Goal: Navigation & Orientation: Find specific page/section

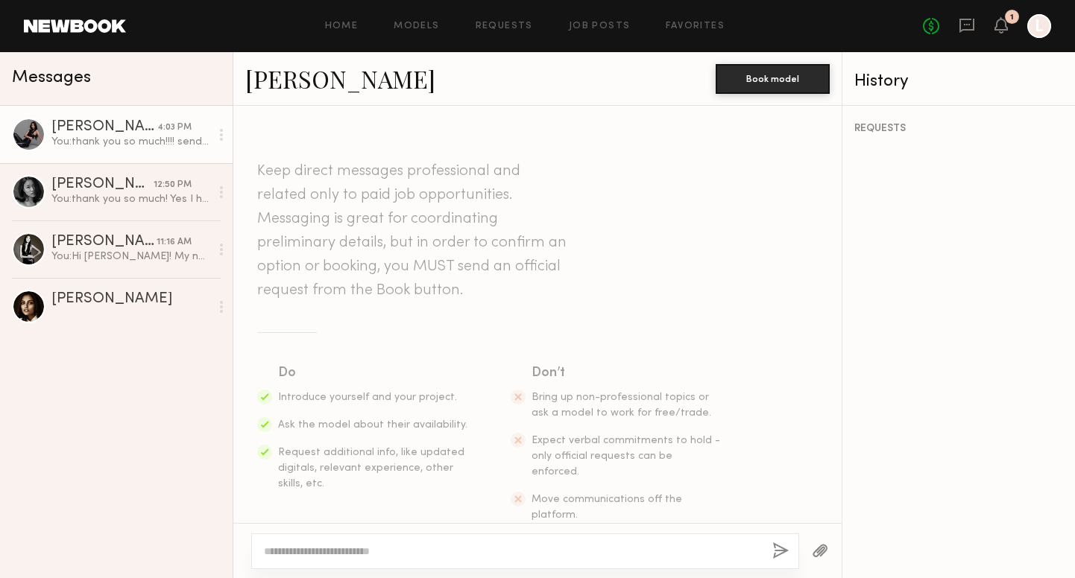
scroll to position [1120, 0]
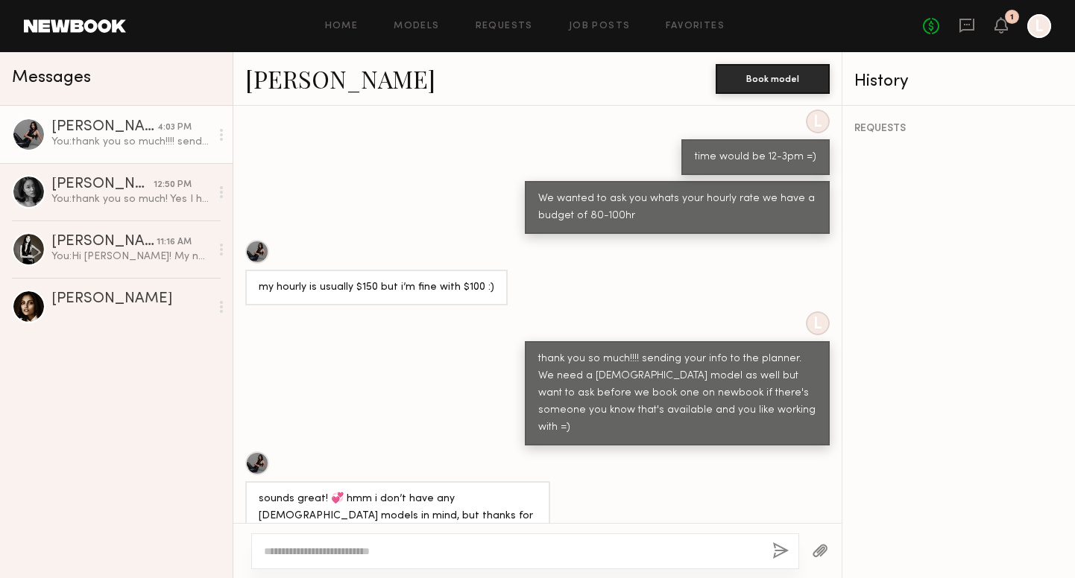
click at [98, 127] on div "[PERSON_NAME]" at bounding box center [104, 127] width 106 height 15
click at [77, 127] on div "[PERSON_NAME]" at bounding box center [104, 127] width 106 height 15
click at [25, 127] on div at bounding box center [29, 135] width 34 height 34
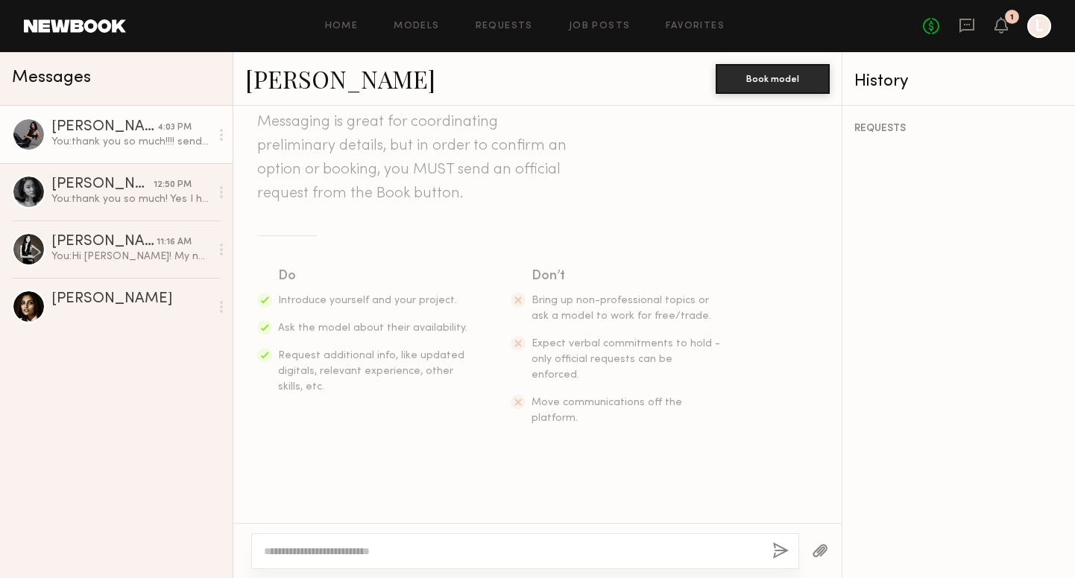
scroll to position [0, 0]
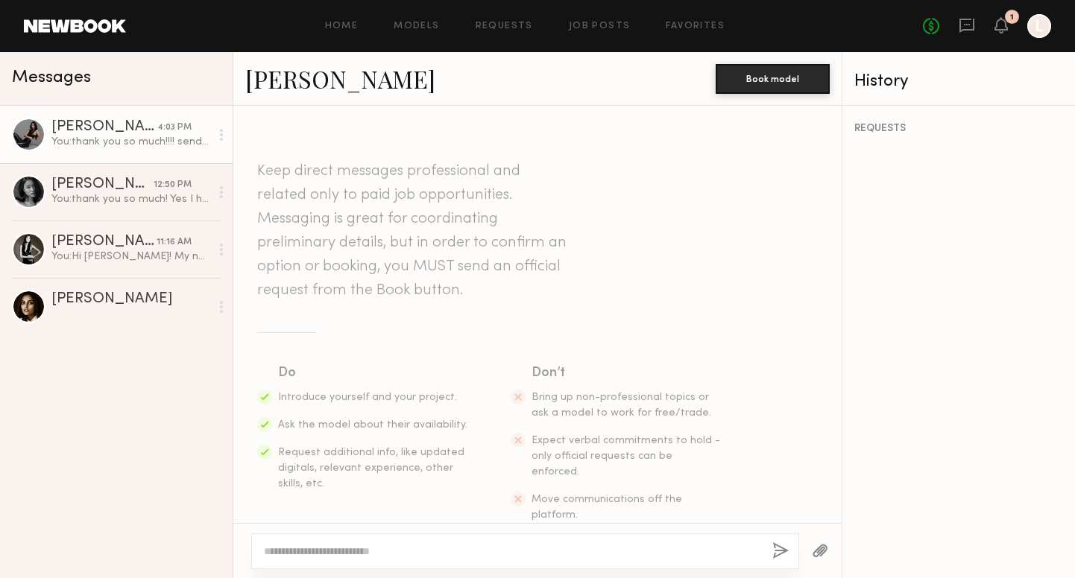
click at [51, 128] on link "[PERSON_NAME] 4:03 PM You: thank you so much!!!! sending your info to the plann…" at bounding box center [116, 134] width 233 height 57
click at [349, 28] on link "Home" at bounding box center [342, 27] width 34 height 10
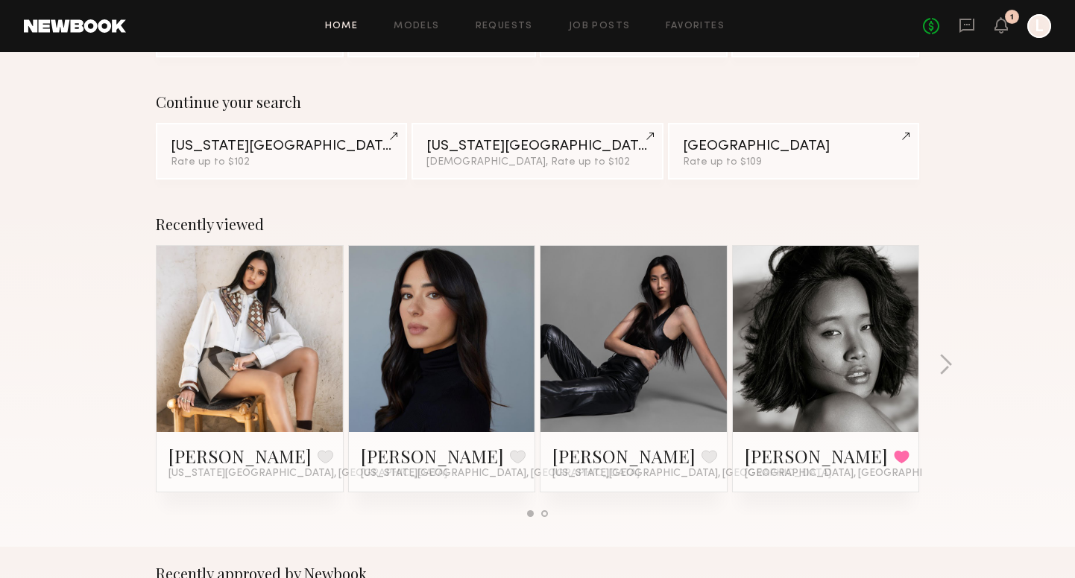
scroll to position [113, 0]
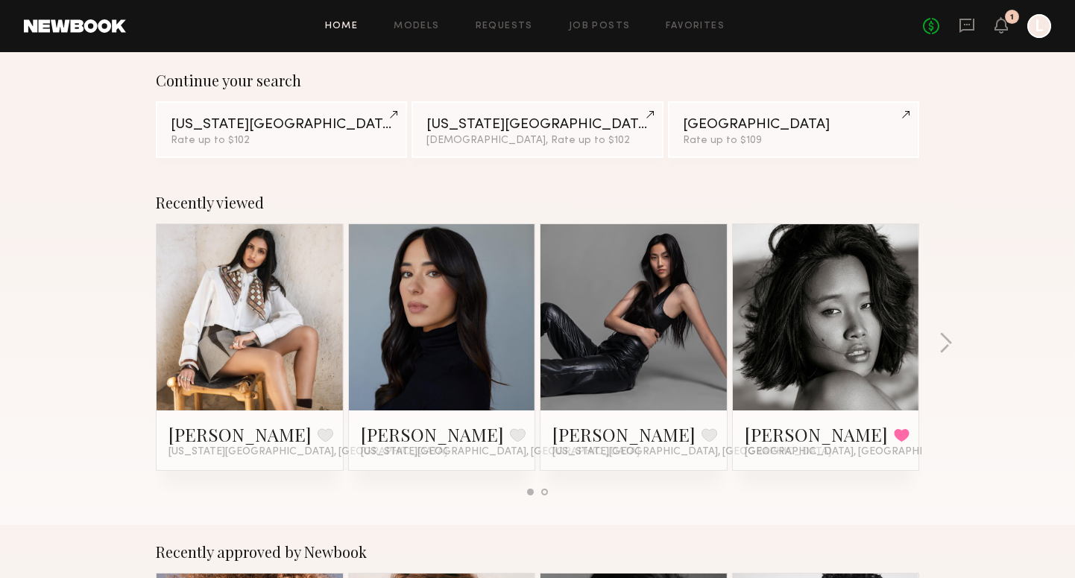
click at [642, 306] on link at bounding box center [633, 317] width 91 height 186
click at [290, 123] on div "[US_STATE][GEOGRAPHIC_DATA]" at bounding box center [281, 124] width 221 height 14
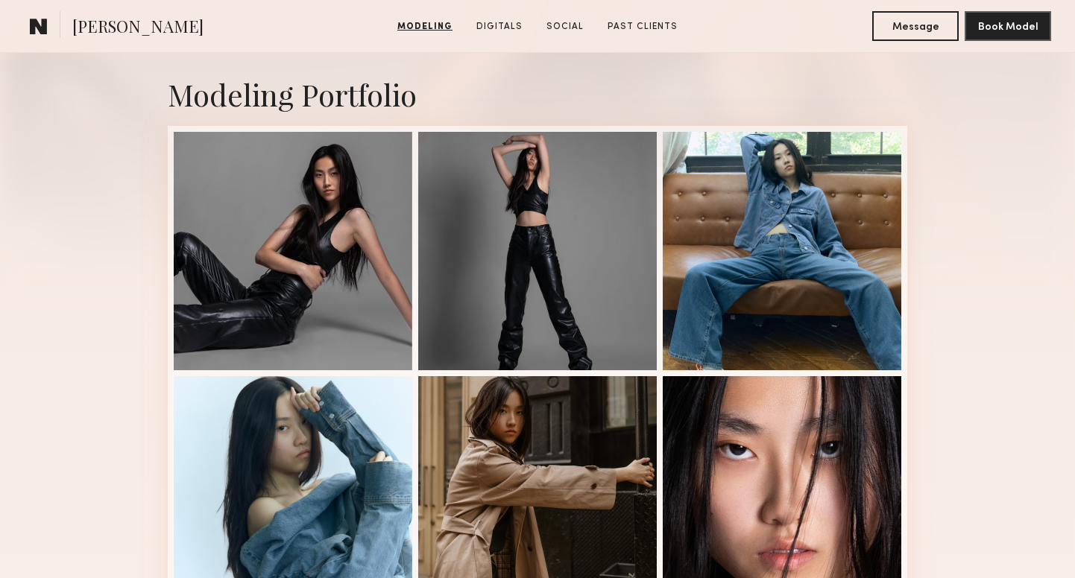
scroll to position [307, 0]
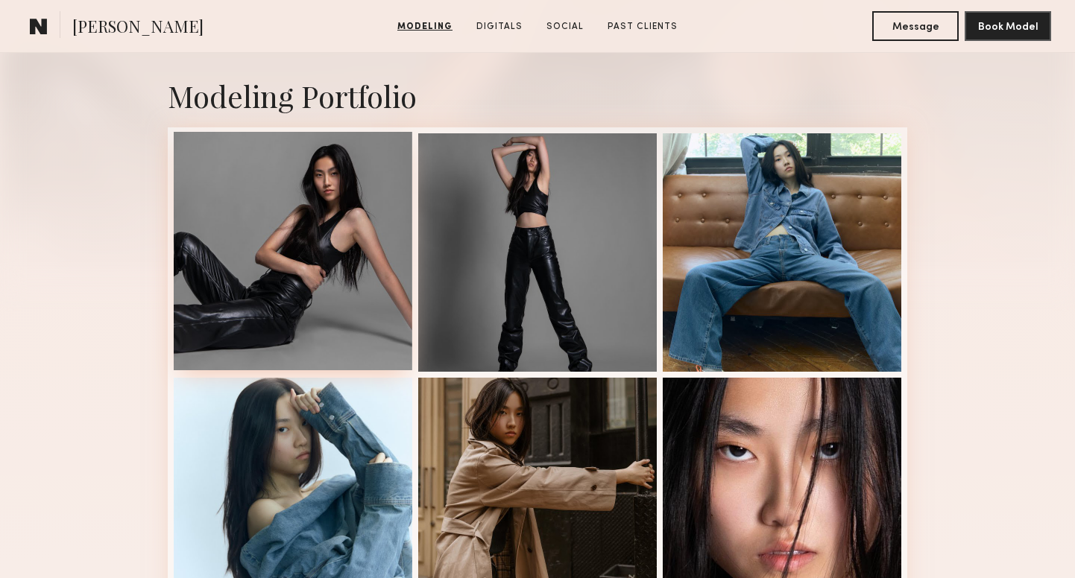
click at [314, 259] on div at bounding box center [293, 251] width 239 height 239
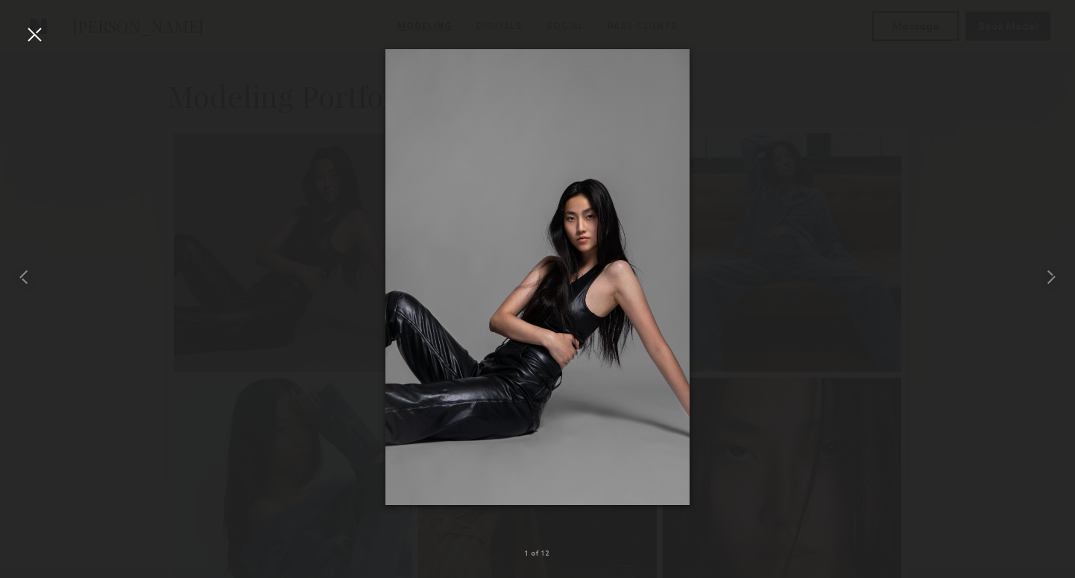
click at [32, 33] on div at bounding box center [34, 34] width 24 height 24
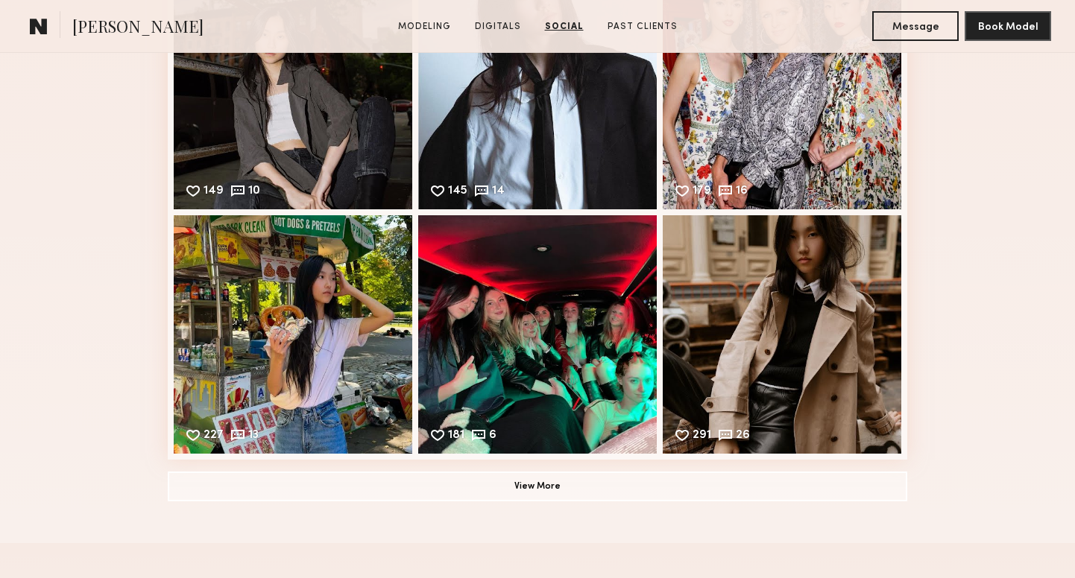
scroll to position [2247, 0]
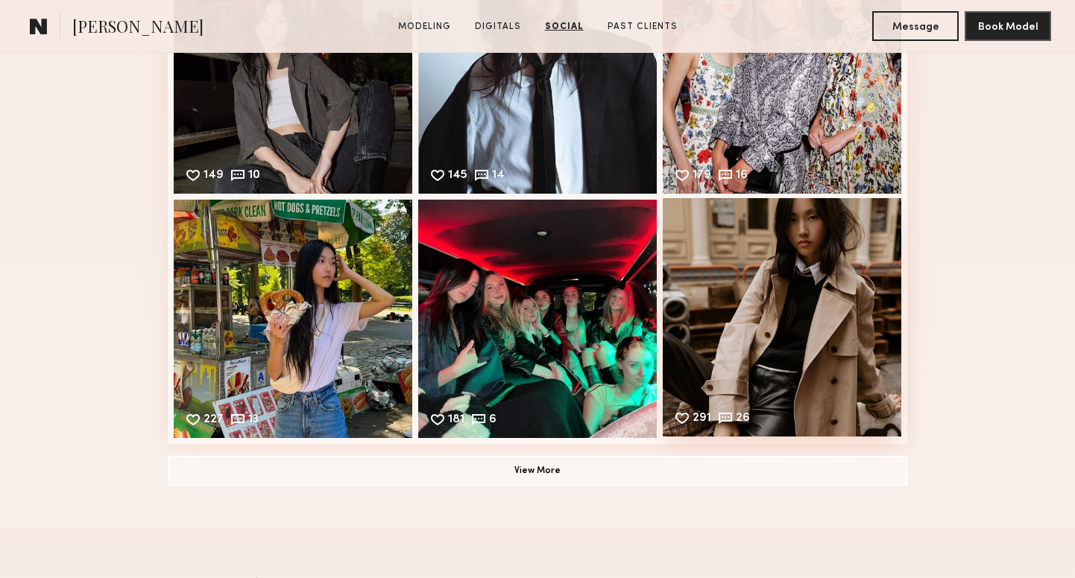
click at [787, 324] on div "291 26 Likes & comments displayed to show model’s engagement" at bounding box center [782, 317] width 239 height 239
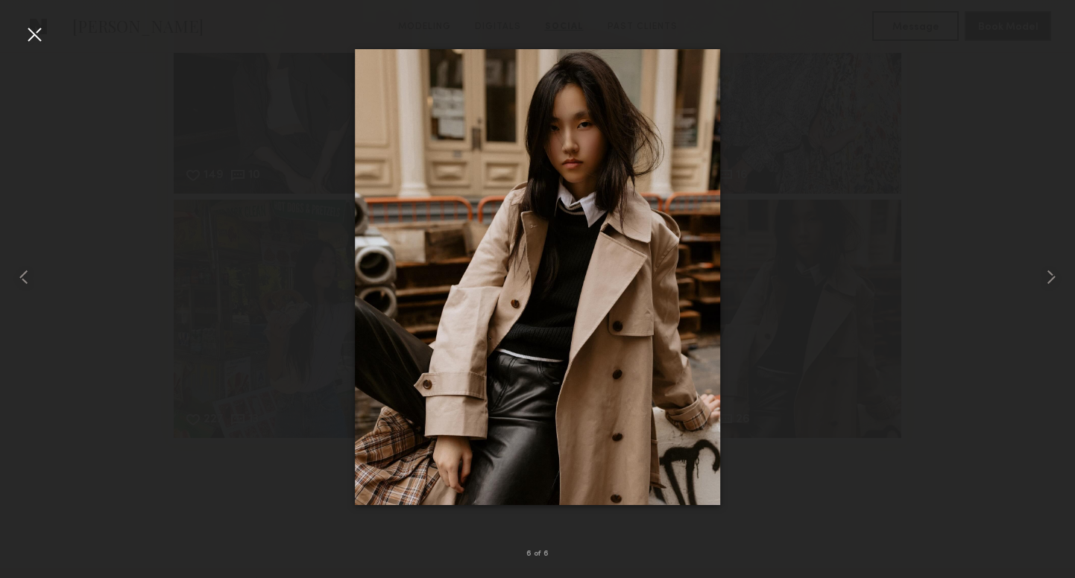
click at [38, 37] on div at bounding box center [34, 34] width 24 height 24
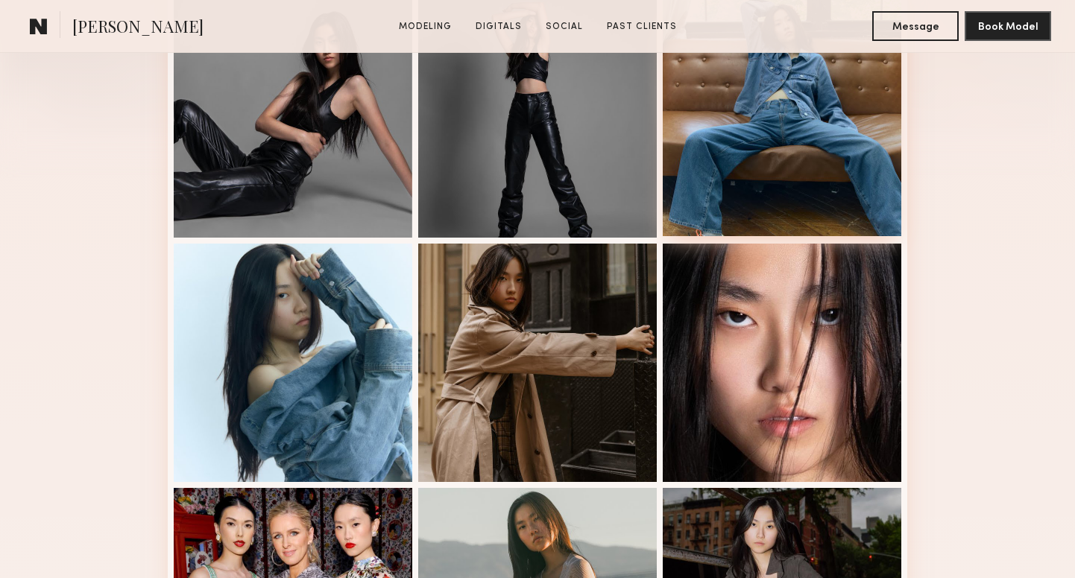
scroll to position [415, 0]
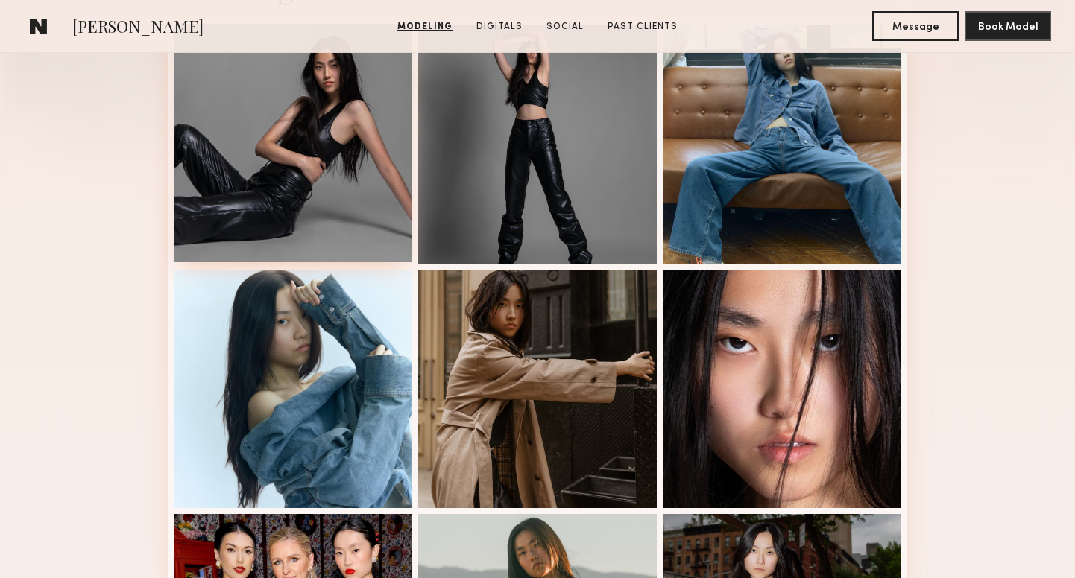
click at [287, 162] on div at bounding box center [293, 143] width 239 height 239
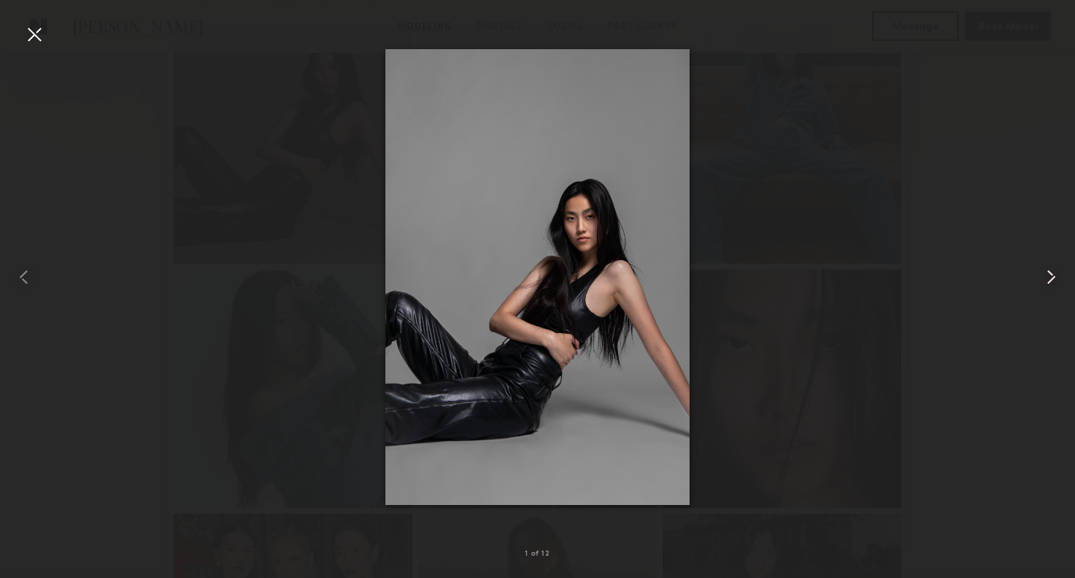
click at [1048, 277] on common-icon at bounding box center [1051, 277] width 24 height 24
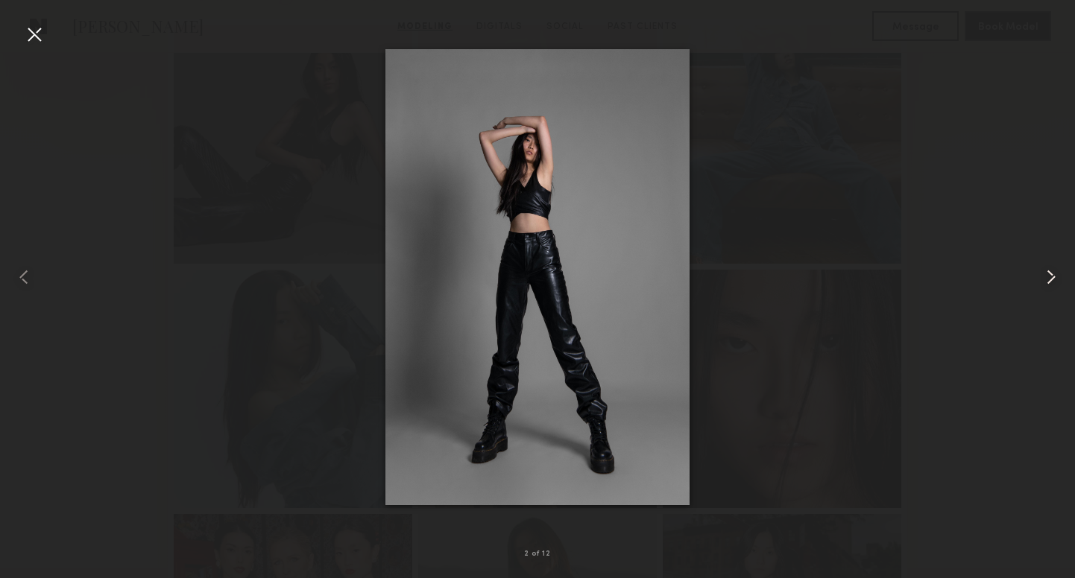
click at [1048, 277] on common-icon at bounding box center [1051, 277] width 24 height 24
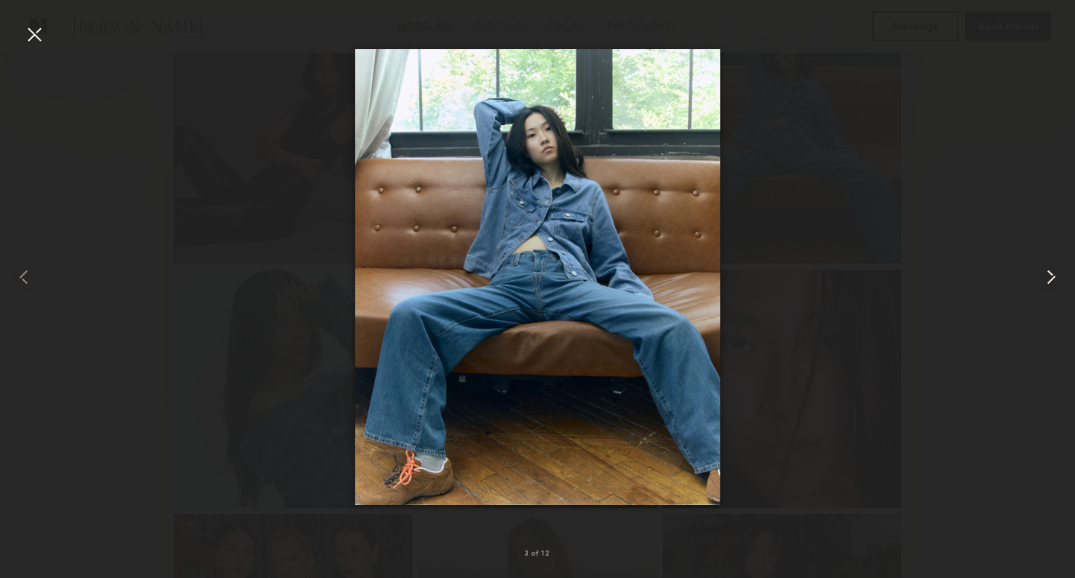
click at [1048, 277] on common-icon at bounding box center [1051, 277] width 24 height 24
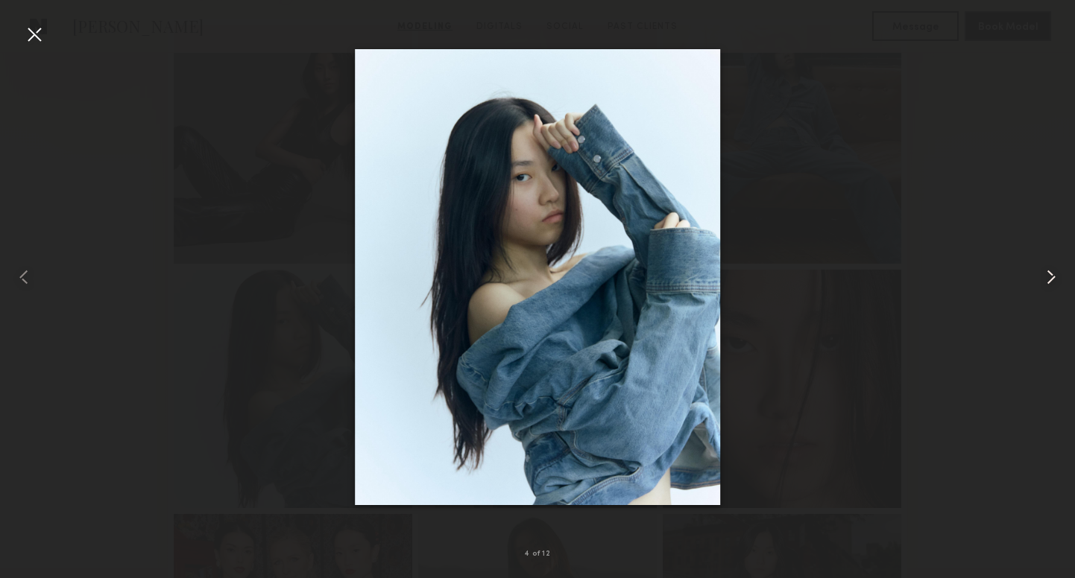
click at [1048, 277] on common-icon at bounding box center [1051, 277] width 24 height 24
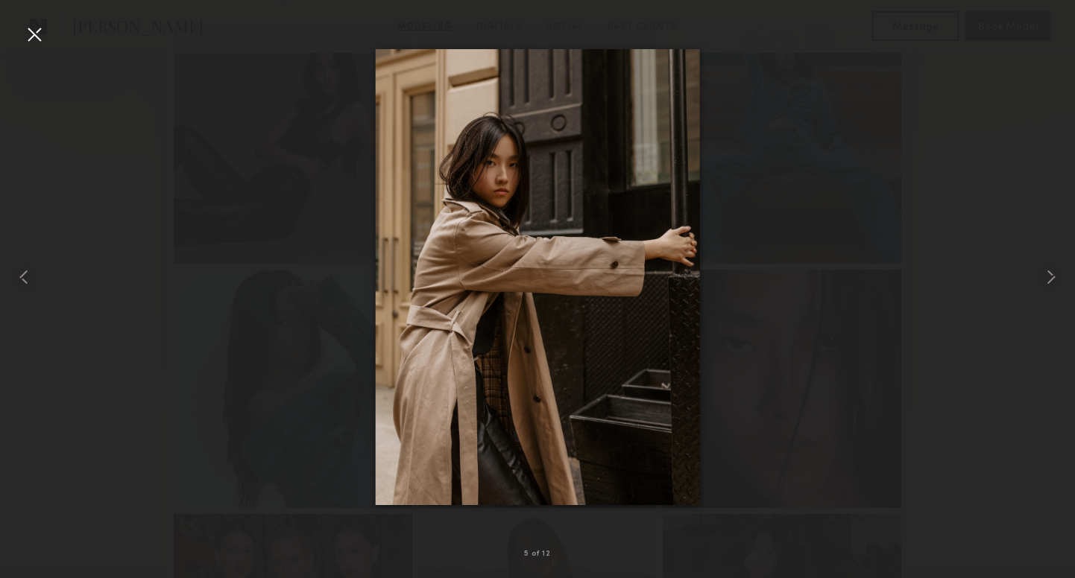
click at [40, 31] on div at bounding box center [34, 34] width 24 height 24
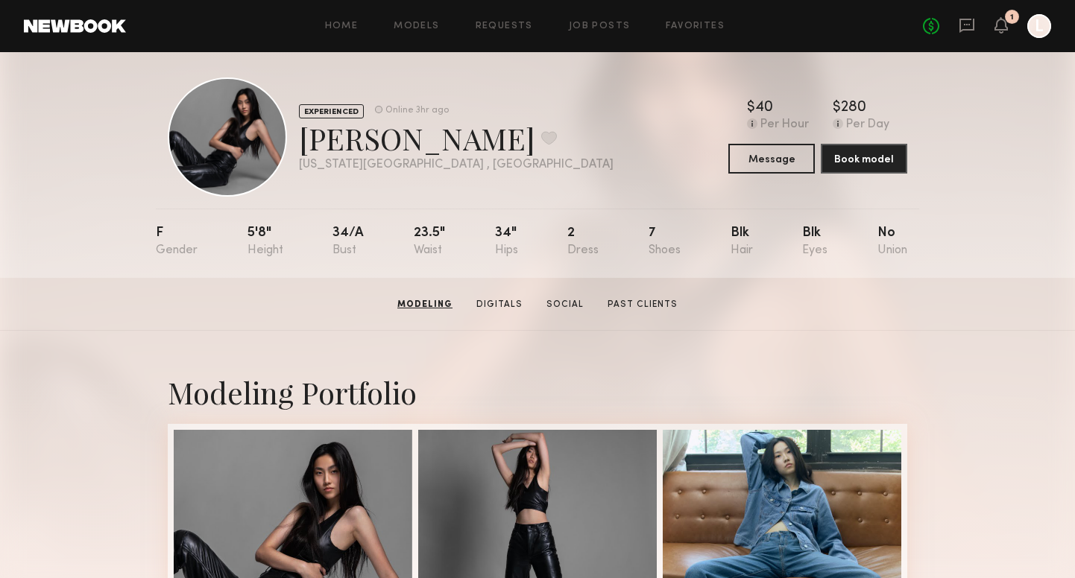
scroll to position [0, 0]
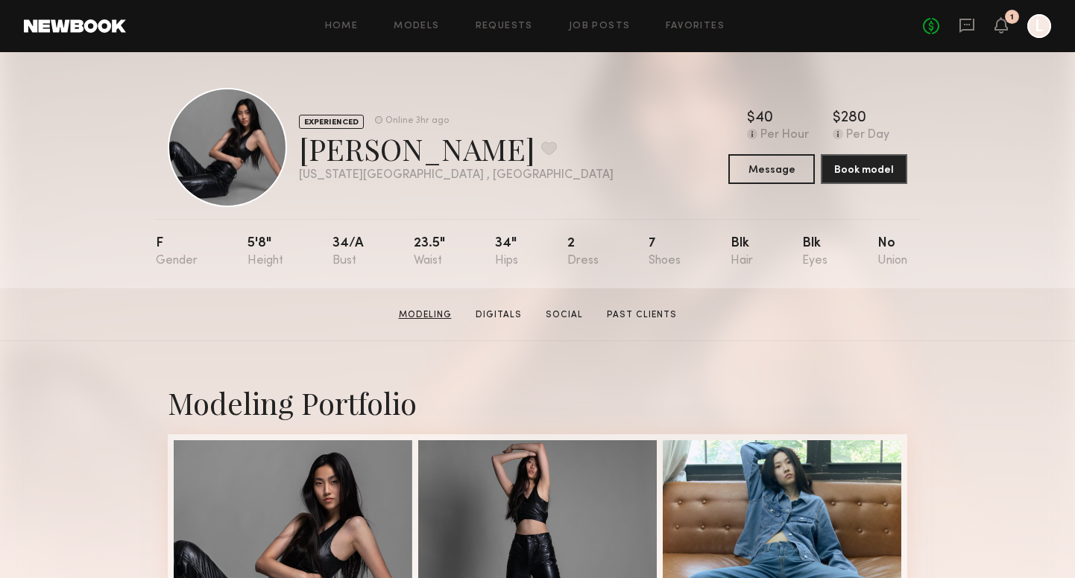
click at [432, 313] on link "Modeling" at bounding box center [425, 315] width 65 height 13
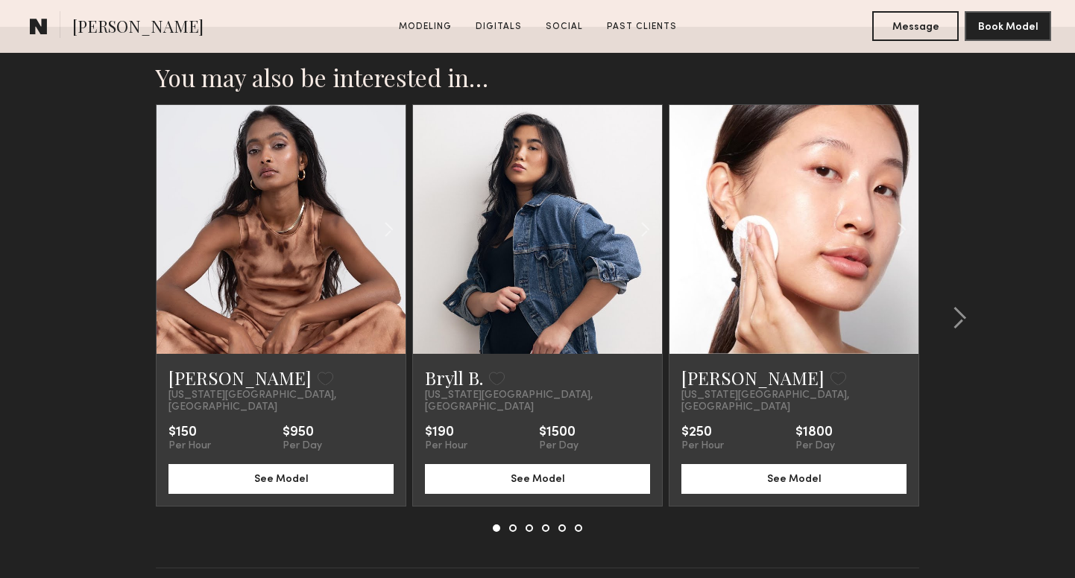
scroll to position [2932, 0]
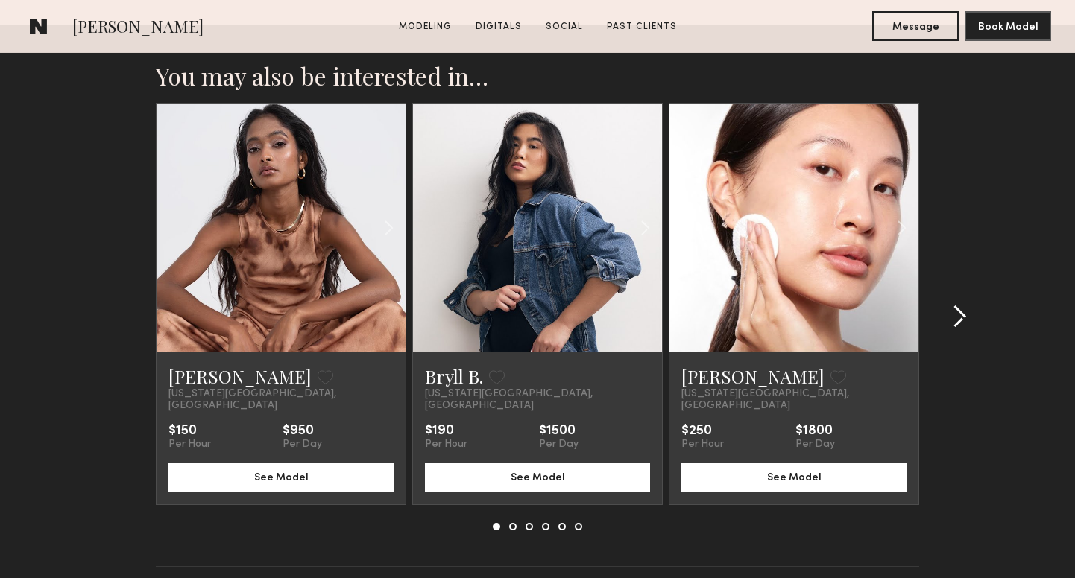
click at [961, 305] on common-icon at bounding box center [959, 317] width 15 height 24
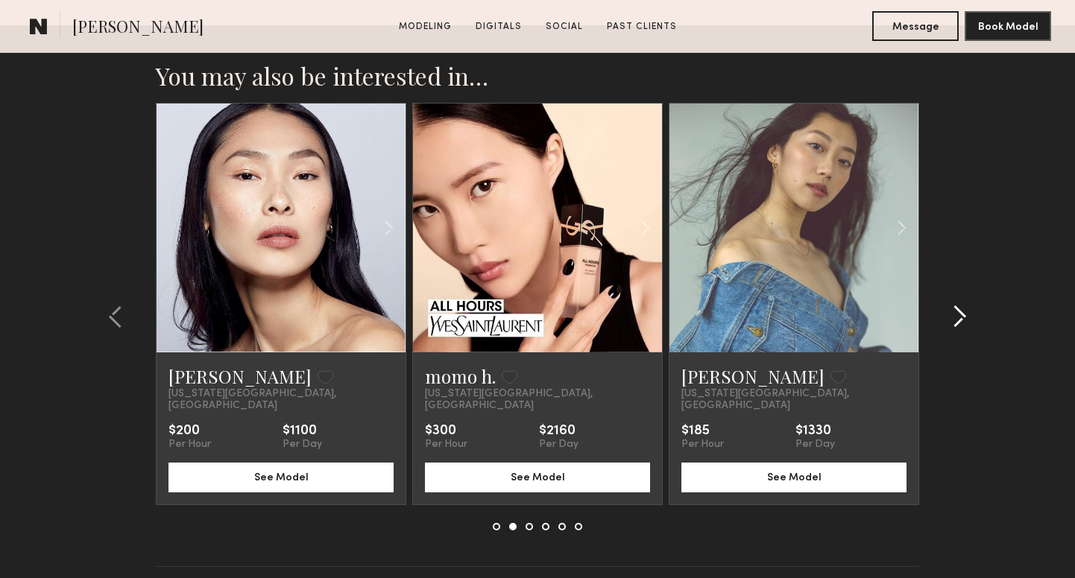
click at [961, 305] on common-icon at bounding box center [959, 317] width 15 height 24
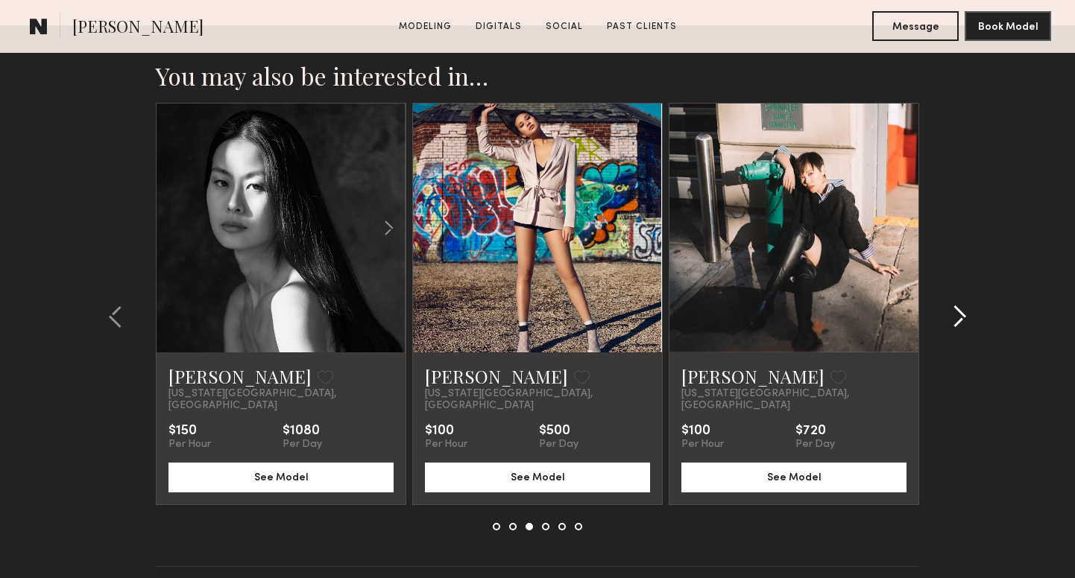
click at [961, 305] on common-icon at bounding box center [959, 317] width 15 height 24
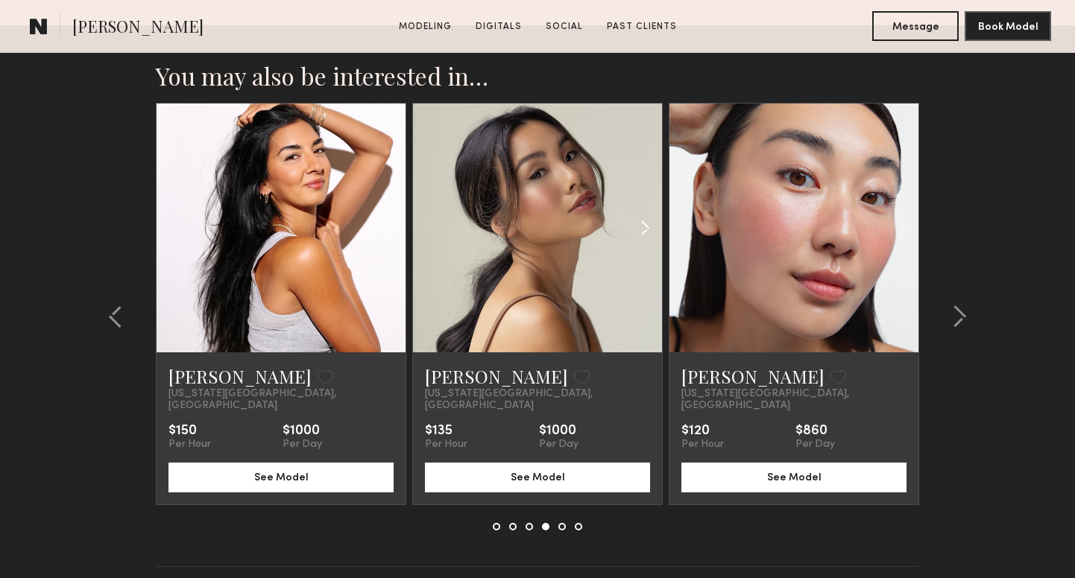
click at [646, 214] on common-icon at bounding box center [645, 228] width 22 height 28
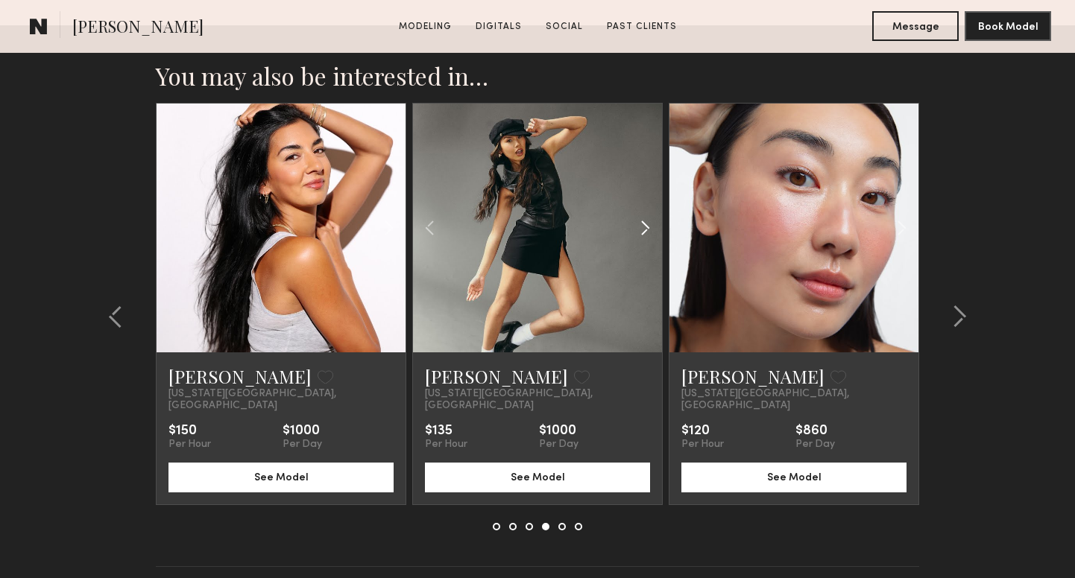
click at [646, 214] on common-icon at bounding box center [645, 228] width 22 height 28
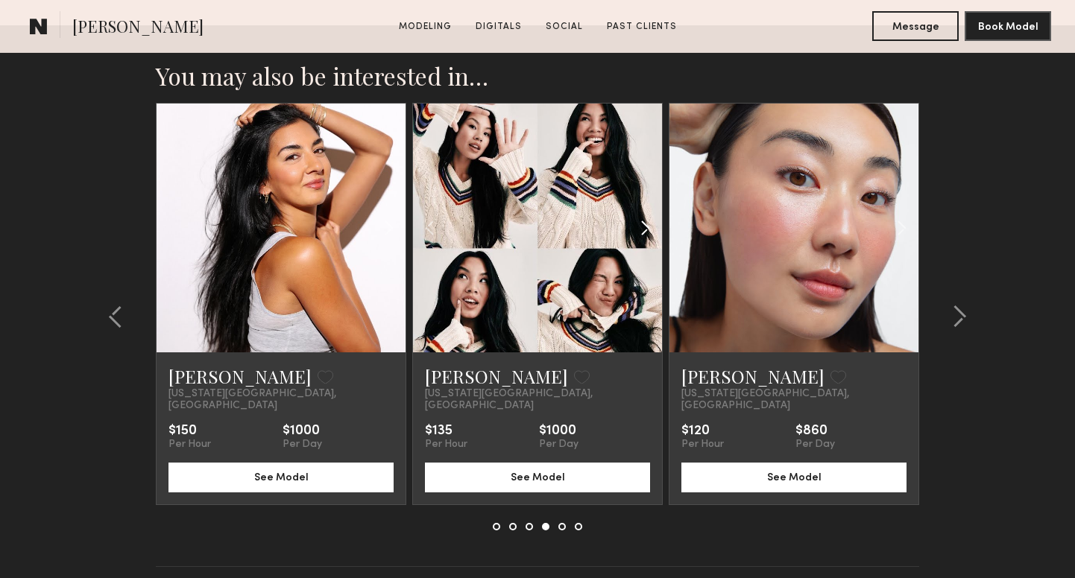
click at [646, 214] on common-icon at bounding box center [645, 228] width 22 height 28
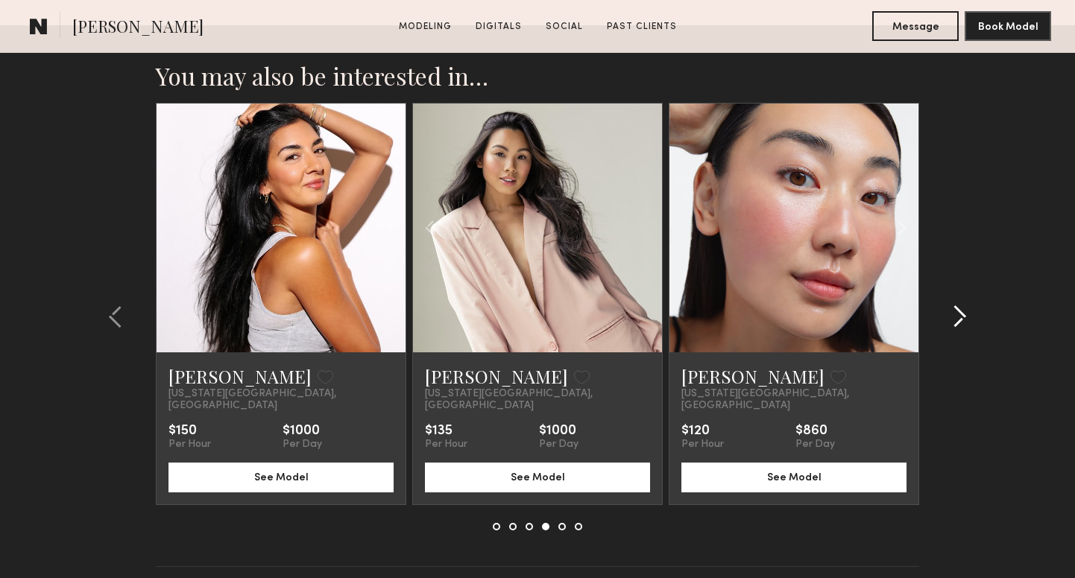
click at [962, 305] on common-icon at bounding box center [959, 317] width 15 height 24
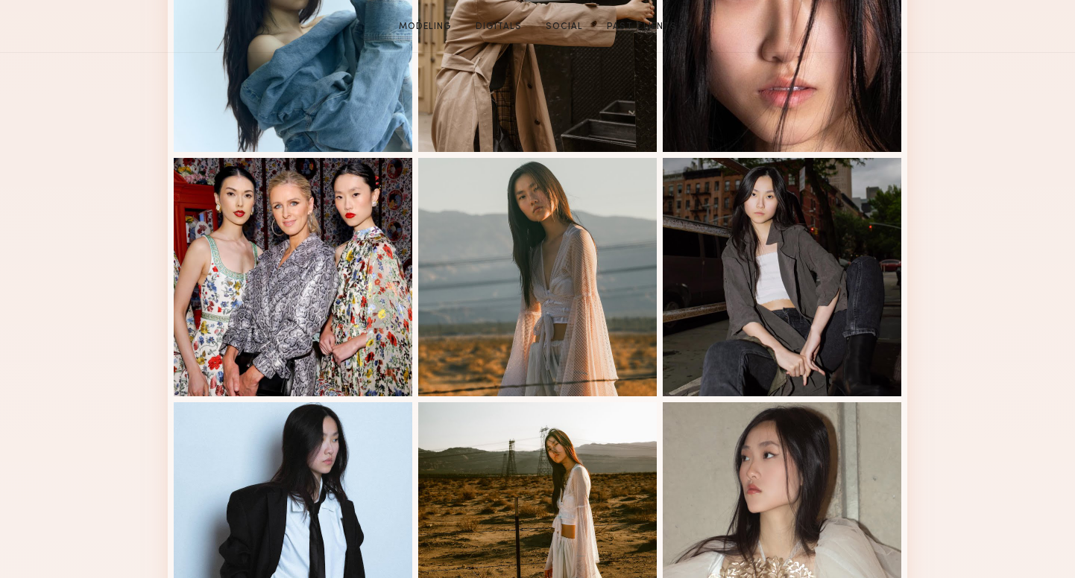
scroll to position [0, 0]
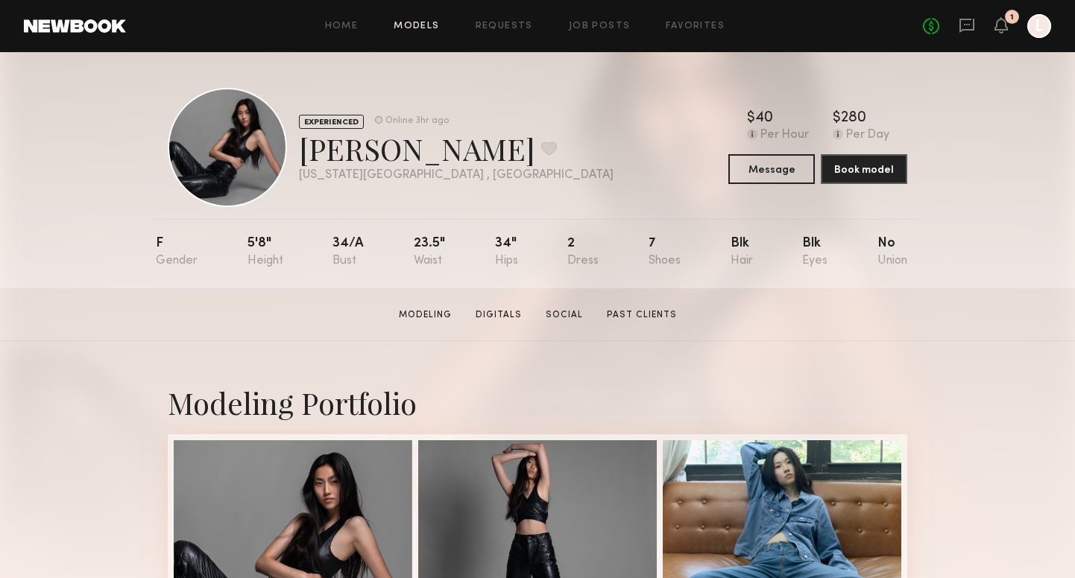
click at [420, 24] on link "Models" at bounding box center [416, 27] width 45 height 10
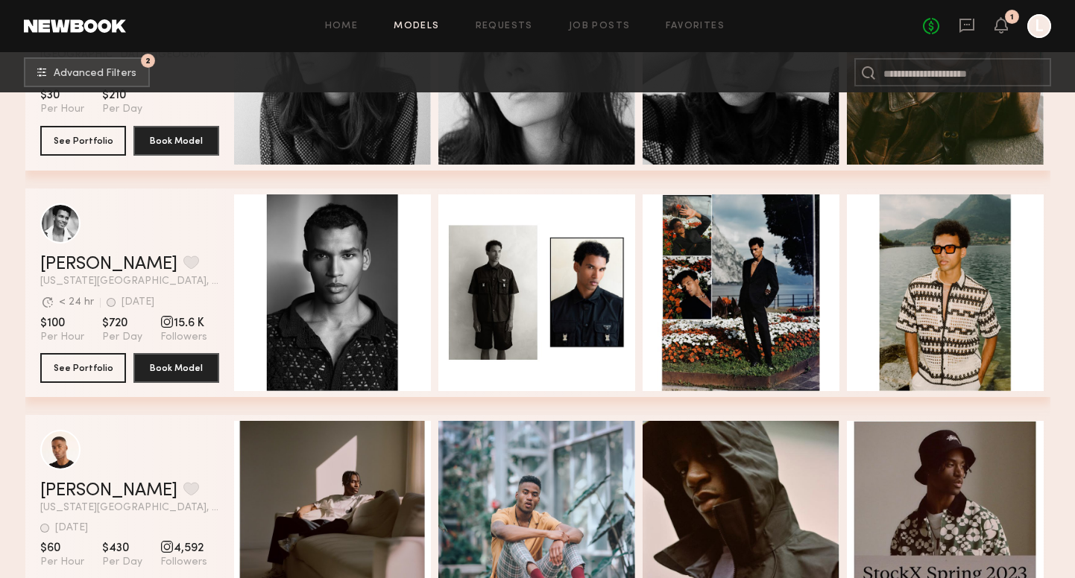
scroll to position [9004, 0]
